Goal: Information Seeking & Learning: Learn about a topic

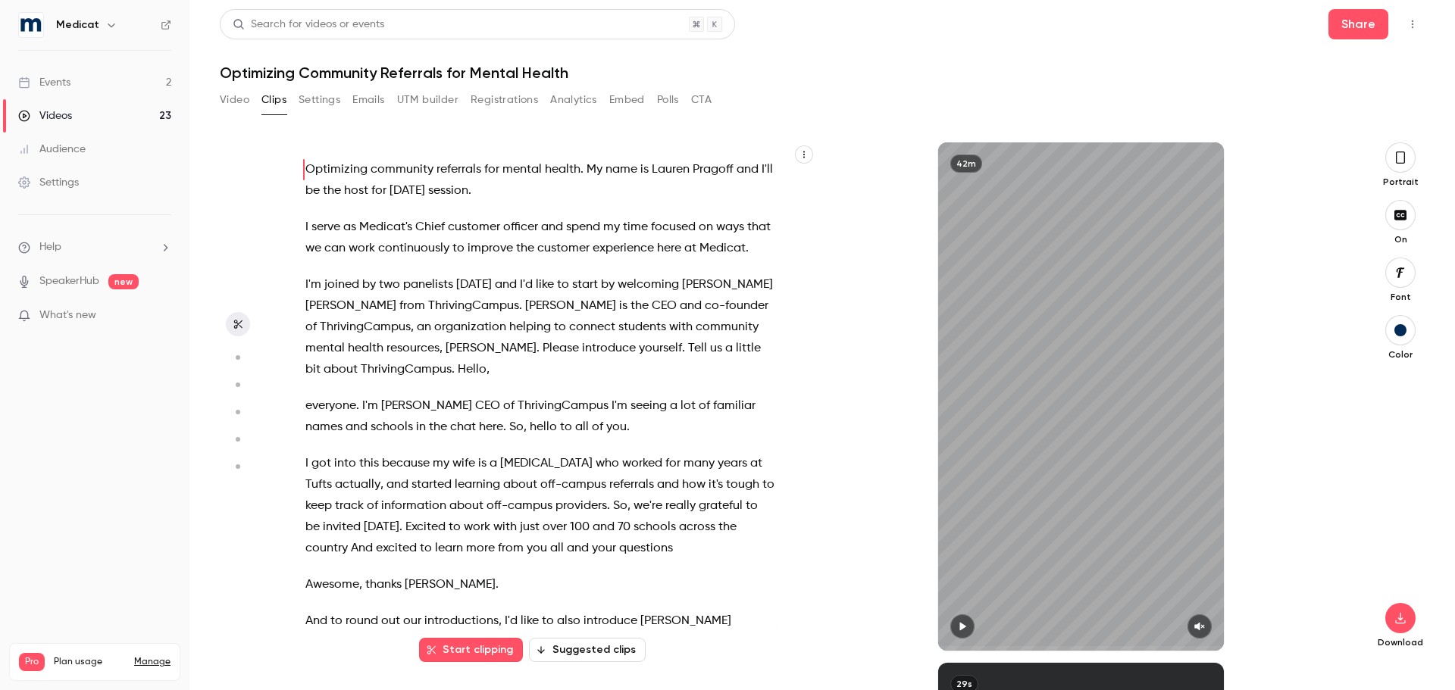
click at [86, 83] on link "Events 2" at bounding box center [94, 82] width 189 height 33
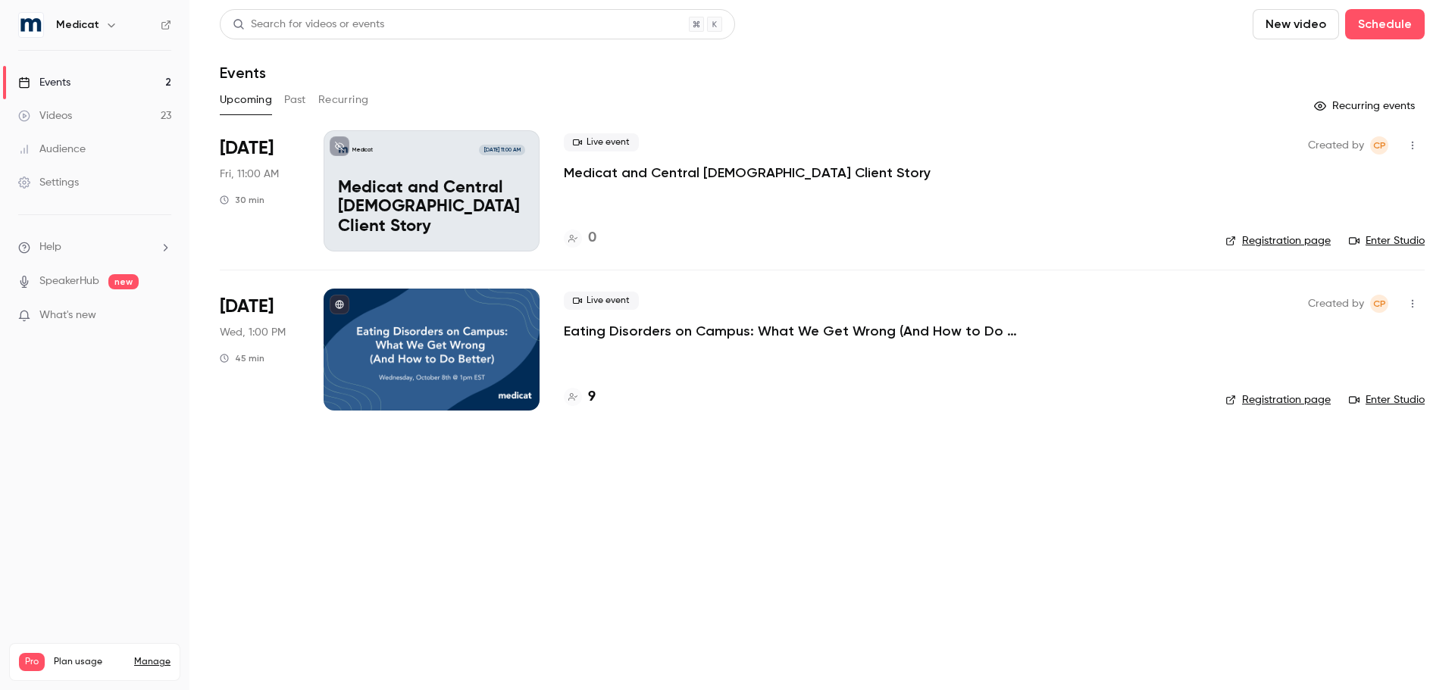
click at [636, 336] on p "Eating Disorders on Campus: What We Get Wrong (And How to Do Better)" at bounding box center [791, 331] width 455 height 18
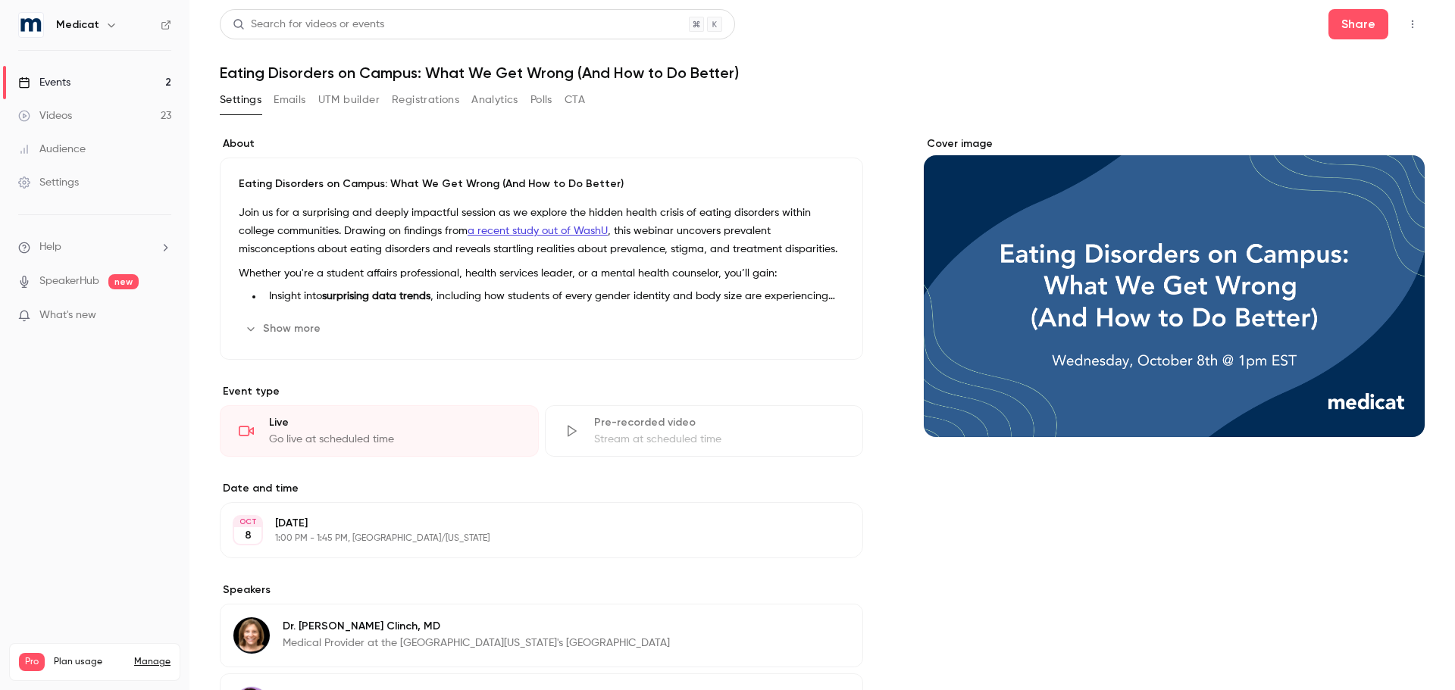
click at [330, 325] on div "Show more Edit" at bounding box center [541, 329] width 605 height 24
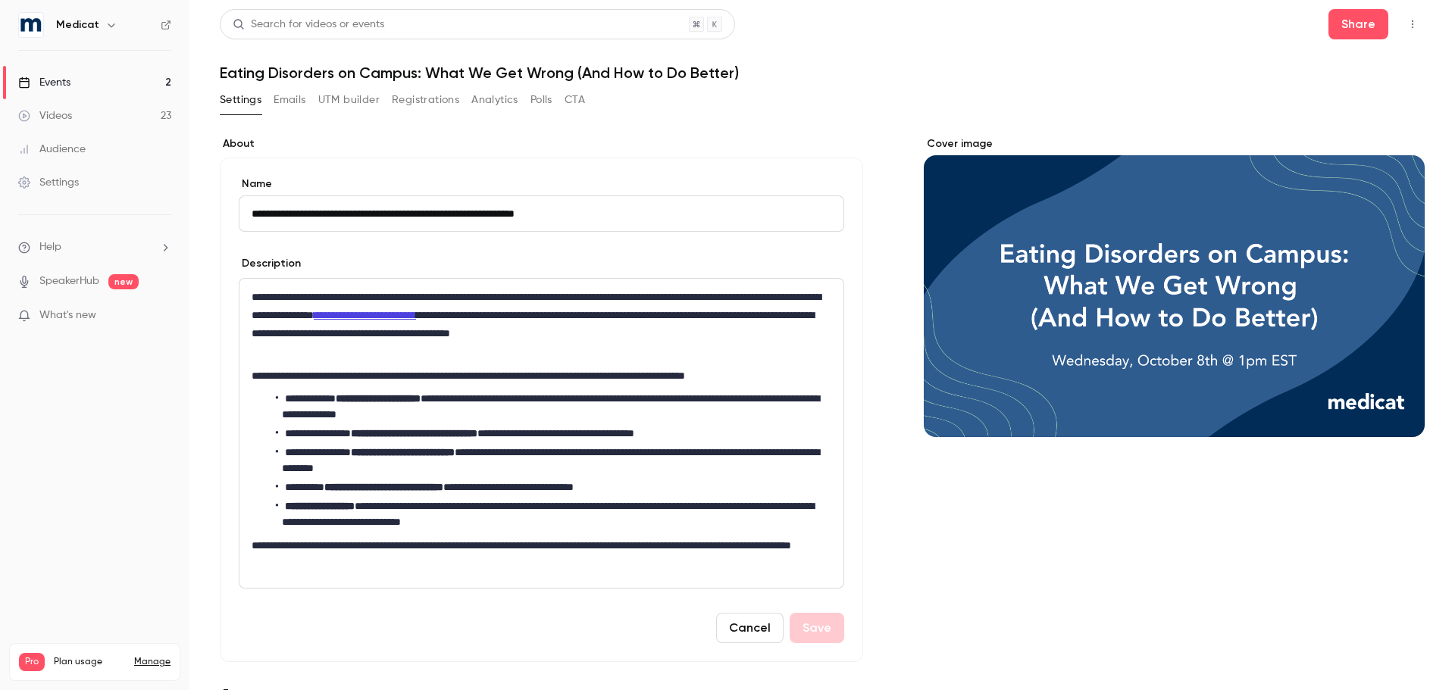
drag, startPoint x: 630, startPoint y: 213, endPoint x: 223, endPoint y: 212, distance: 406.8
click at [223, 212] on div "**********" at bounding box center [541, 410] width 643 height 505
click at [34, 83] on div "Events" at bounding box center [44, 82] width 52 height 15
